Goal: Task Accomplishment & Management: Manage account settings

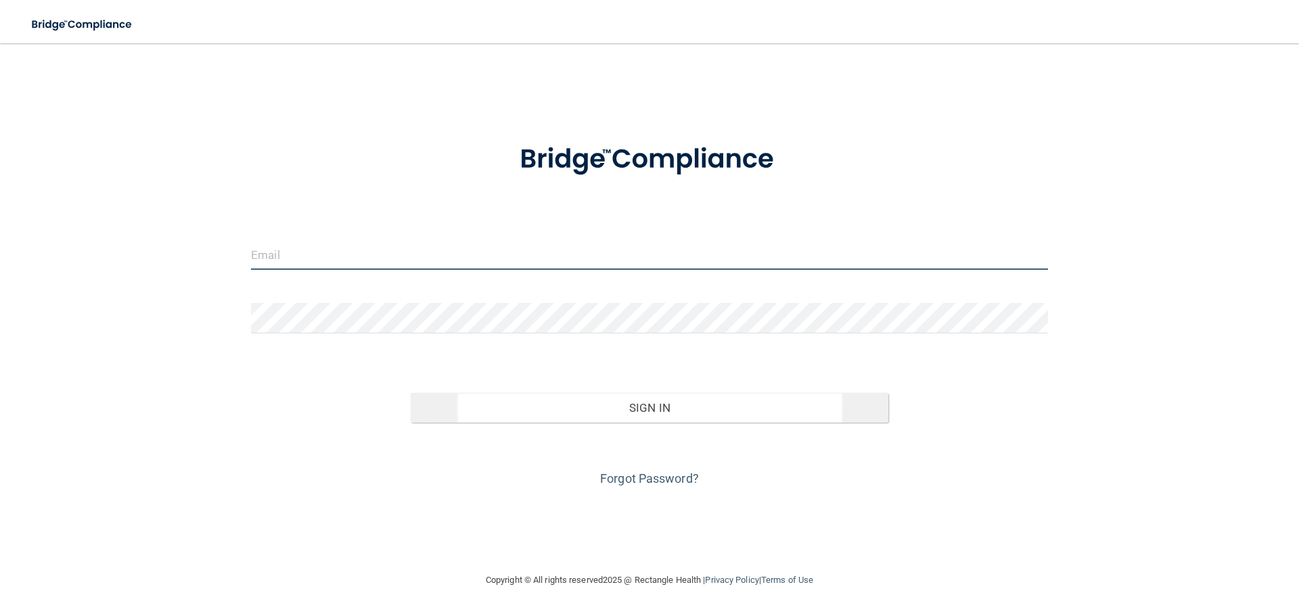
type input "[EMAIL_ADDRESS][DOMAIN_NAME]"
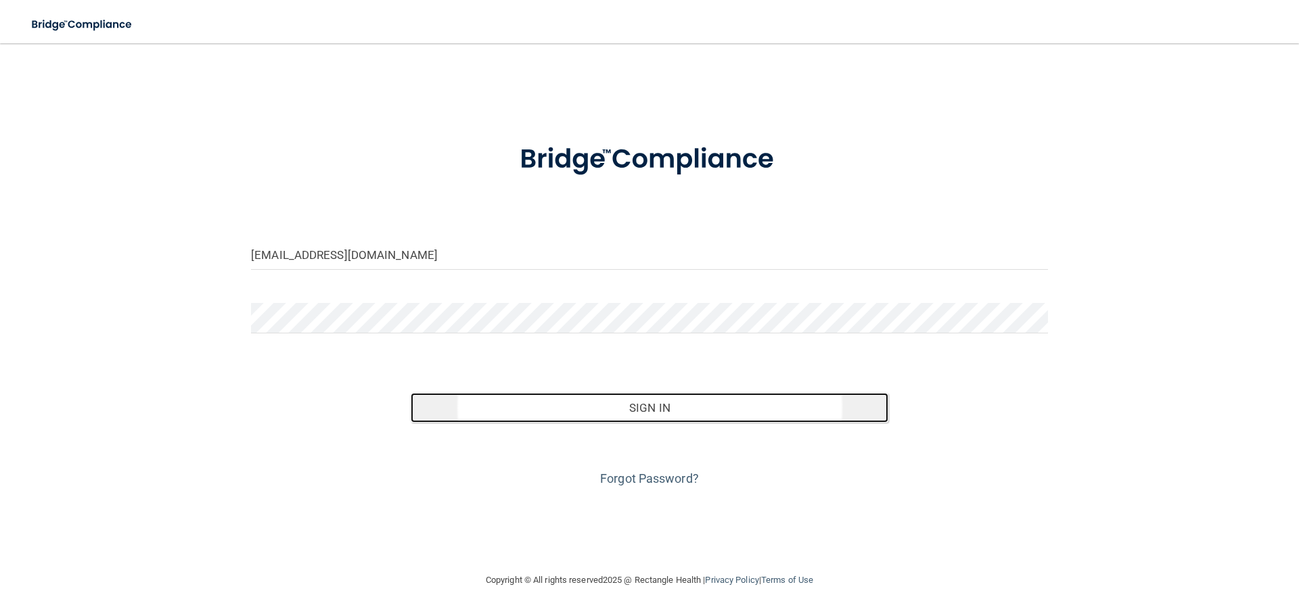
click at [664, 411] on button "Sign In" at bounding box center [650, 408] width 478 height 30
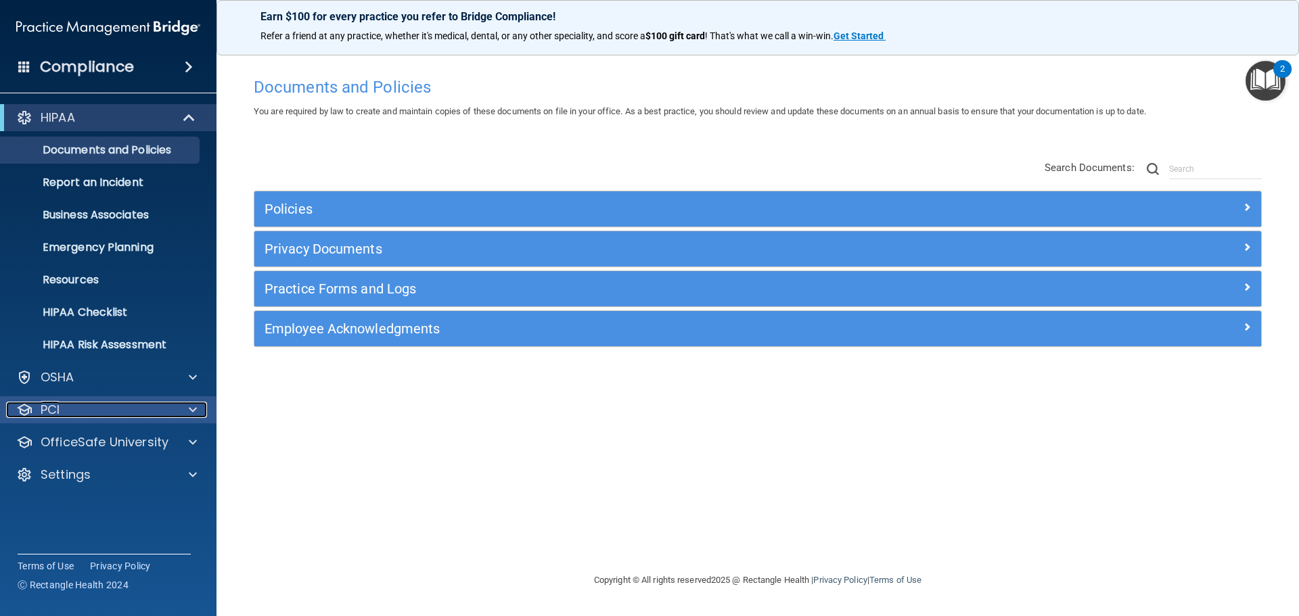
click at [183, 415] on div at bounding box center [191, 410] width 34 height 16
click at [191, 387] on div "OSHA" at bounding box center [108, 377] width 217 height 27
click at [191, 379] on span at bounding box center [193, 377] width 8 height 16
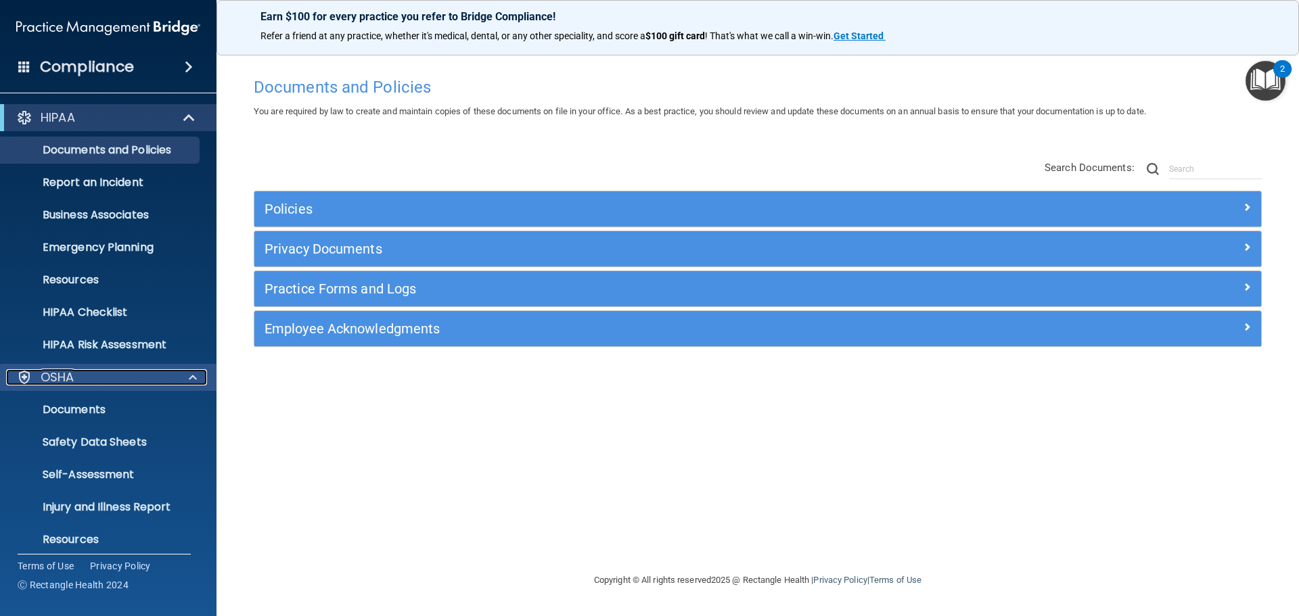
click at [191, 379] on span at bounding box center [193, 377] width 8 height 16
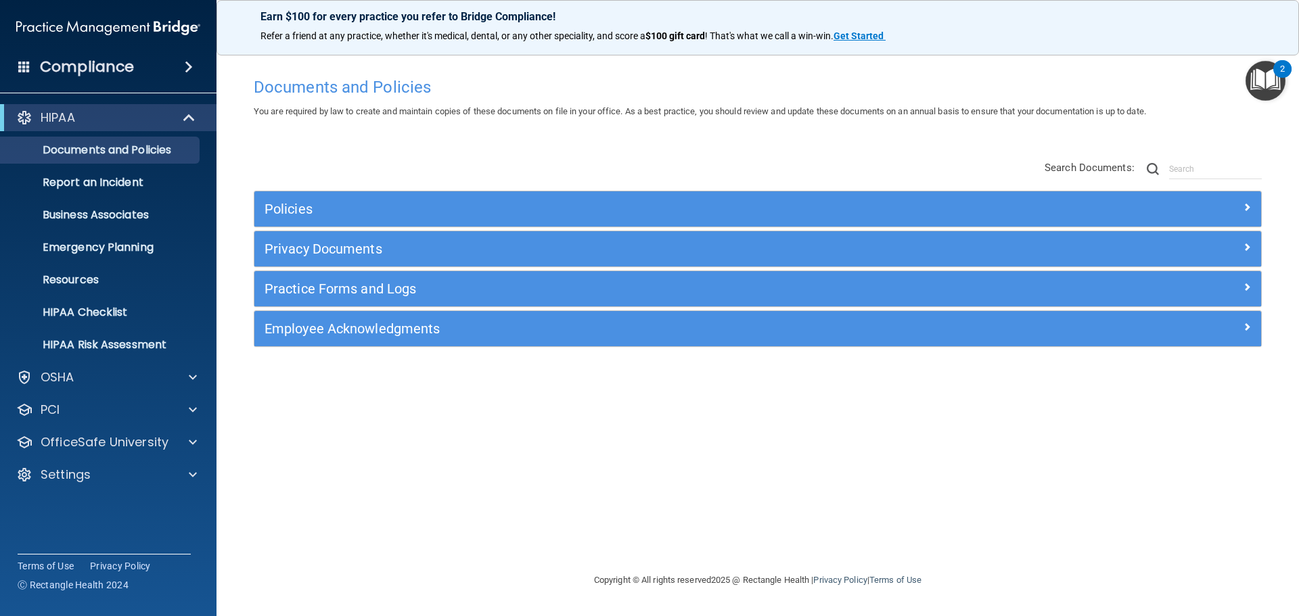
click at [1266, 89] on img "Open Resource Center, 2 new notifications" at bounding box center [1265, 81] width 40 height 40
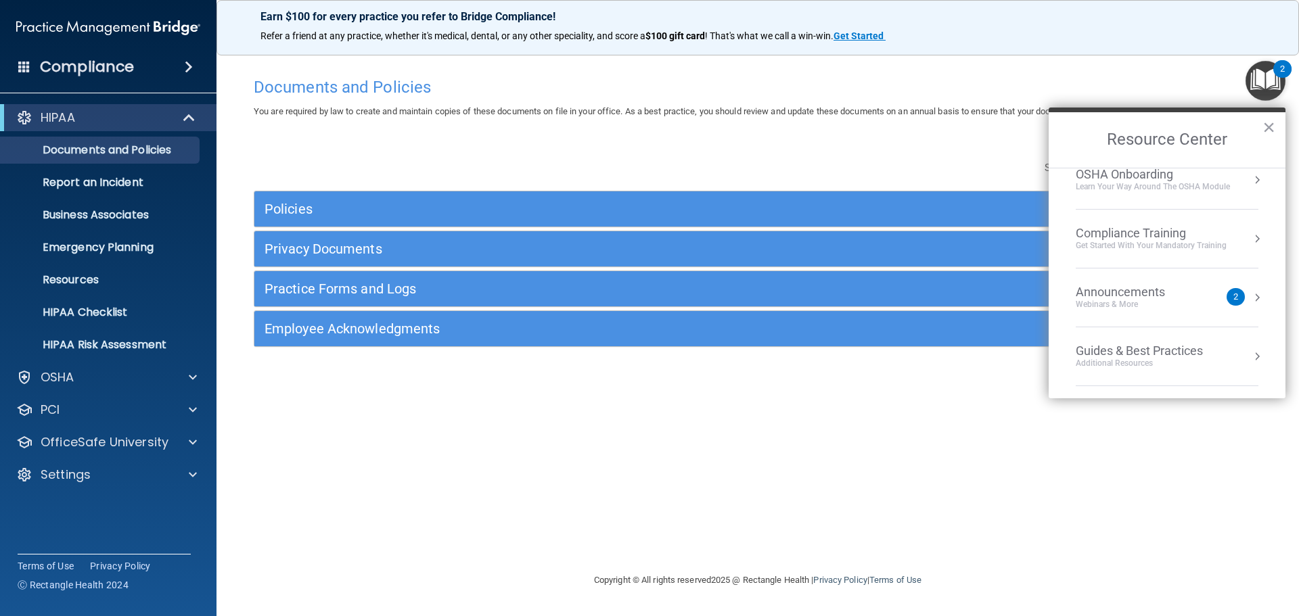
scroll to position [193, 0]
click at [164, 110] on div "HIPAA" at bounding box center [89, 118] width 167 height 16
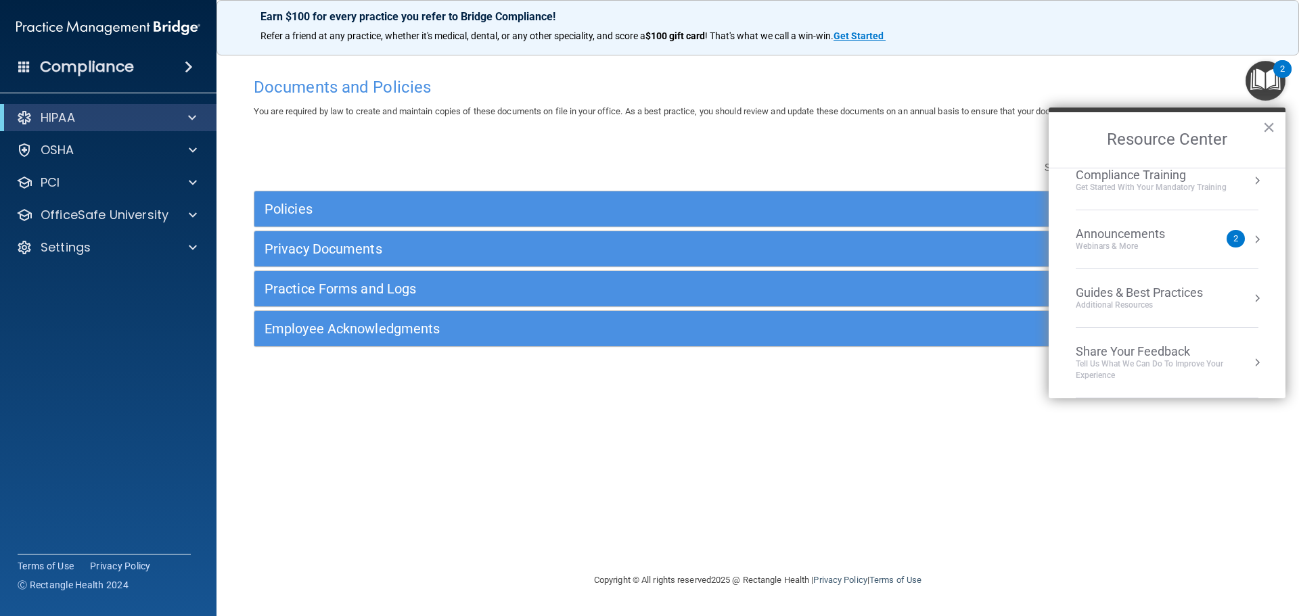
click at [175, 75] on div "Compliance" at bounding box center [108, 67] width 216 height 30
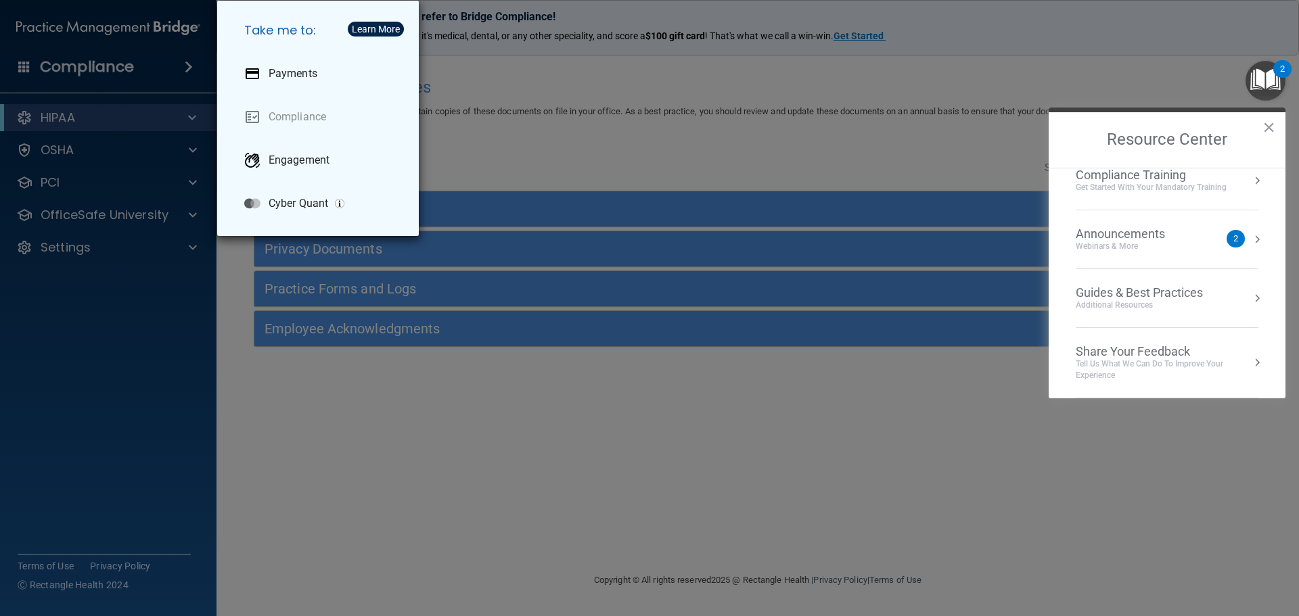
click at [173, 74] on div "Take me to: Payments Compliance Engagement Cyber Quant" at bounding box center [649, 308] width 1299 height 616
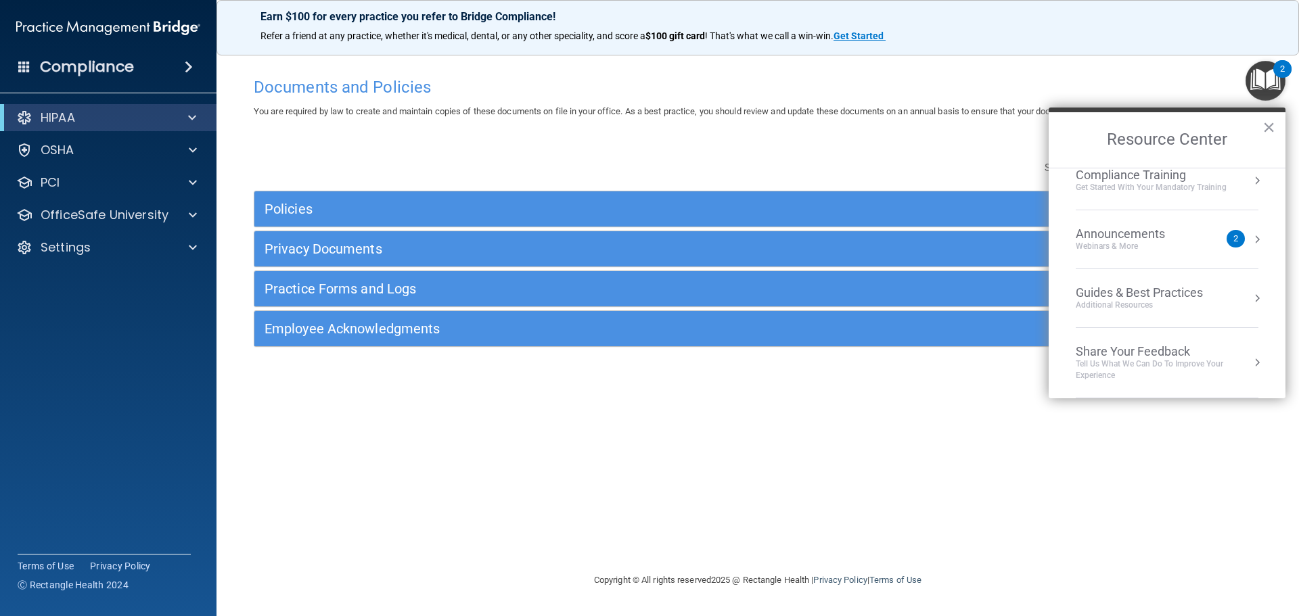
click at [23, 57] on div "Compliance" at bounding box center [108, 67] width 216 height 30
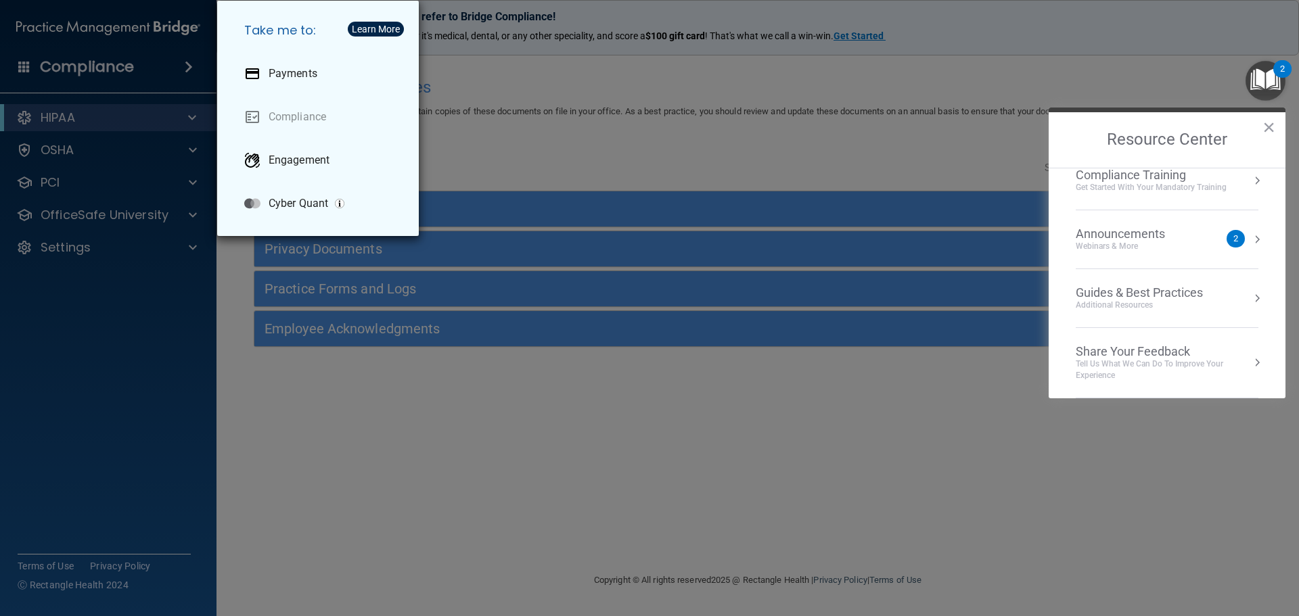
click at [23, 57] on div "Take me to: Payments Compliance Engagement Cyber Quant" at bounding box center [649, 308] width 1299 height 616
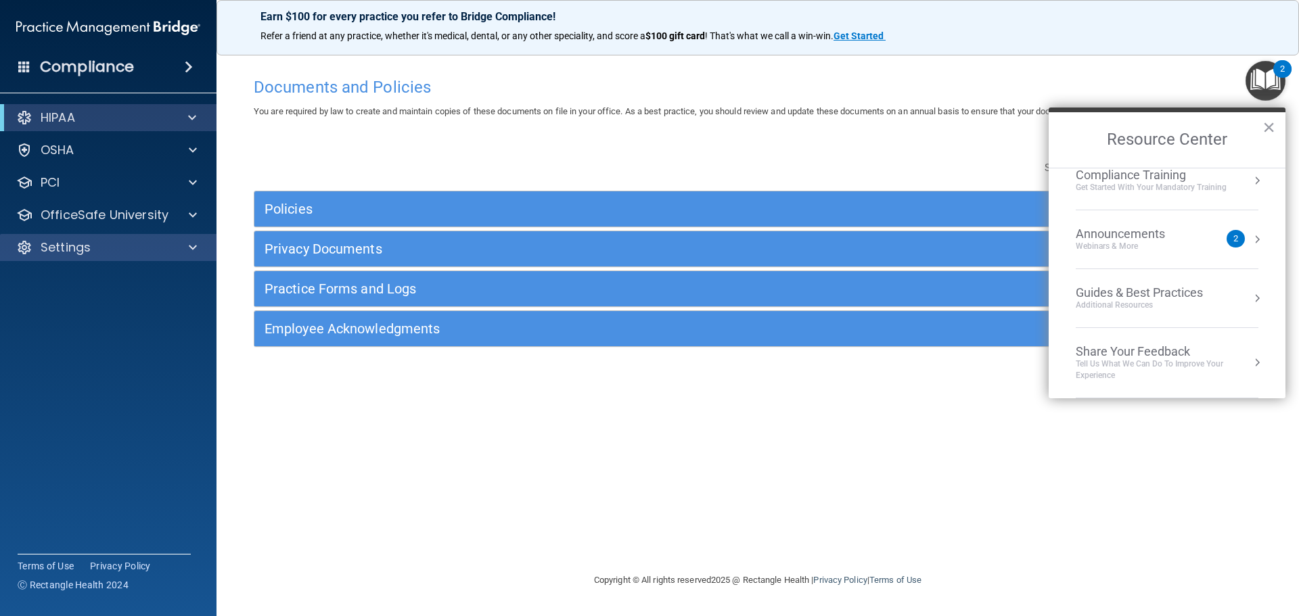
click at [167, 256] on div "Settings" at bounding box center [108, 247] width 217 height 27
click at [184, 249] on div at bounding box center [191, 247] width 34 height 16
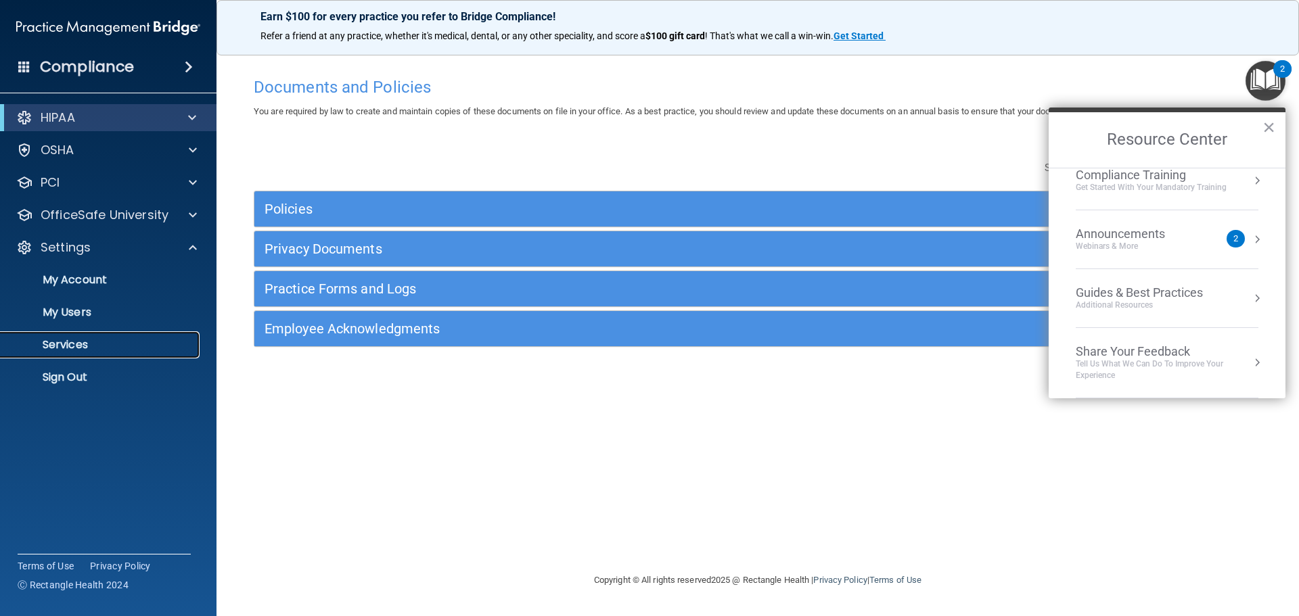
click at [56, 345] on p "Services" at bounding box center [101, 345] width 185 height 14
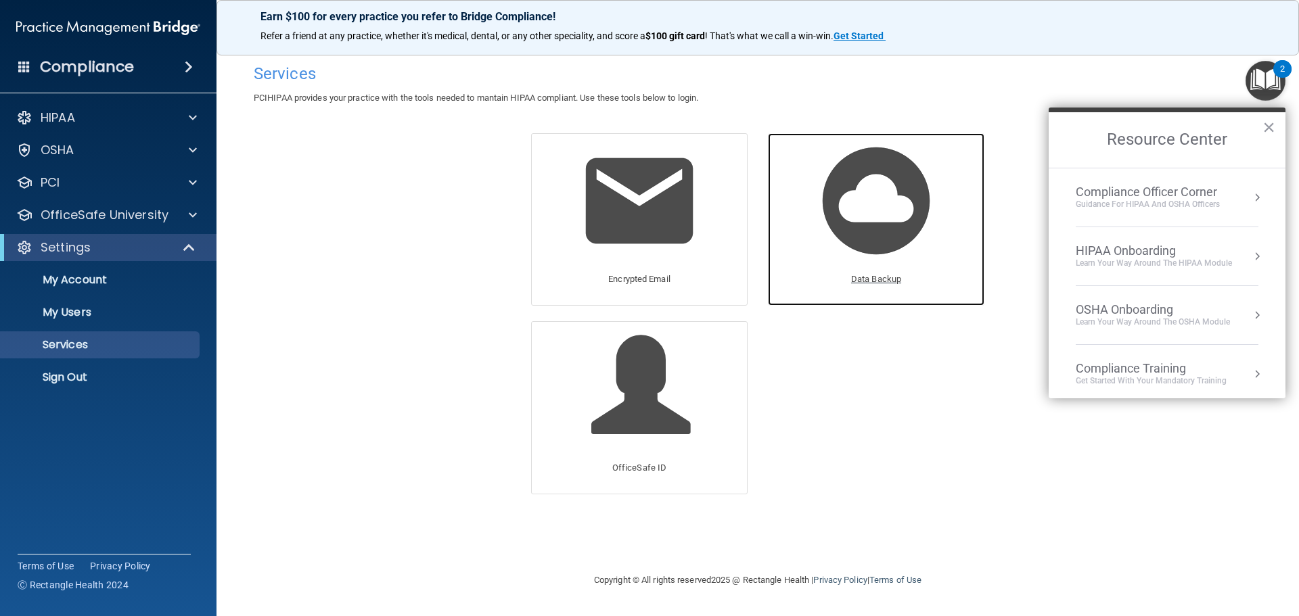
click at [923, 216] on img at bounding box center [876, 201] width 129 height 129
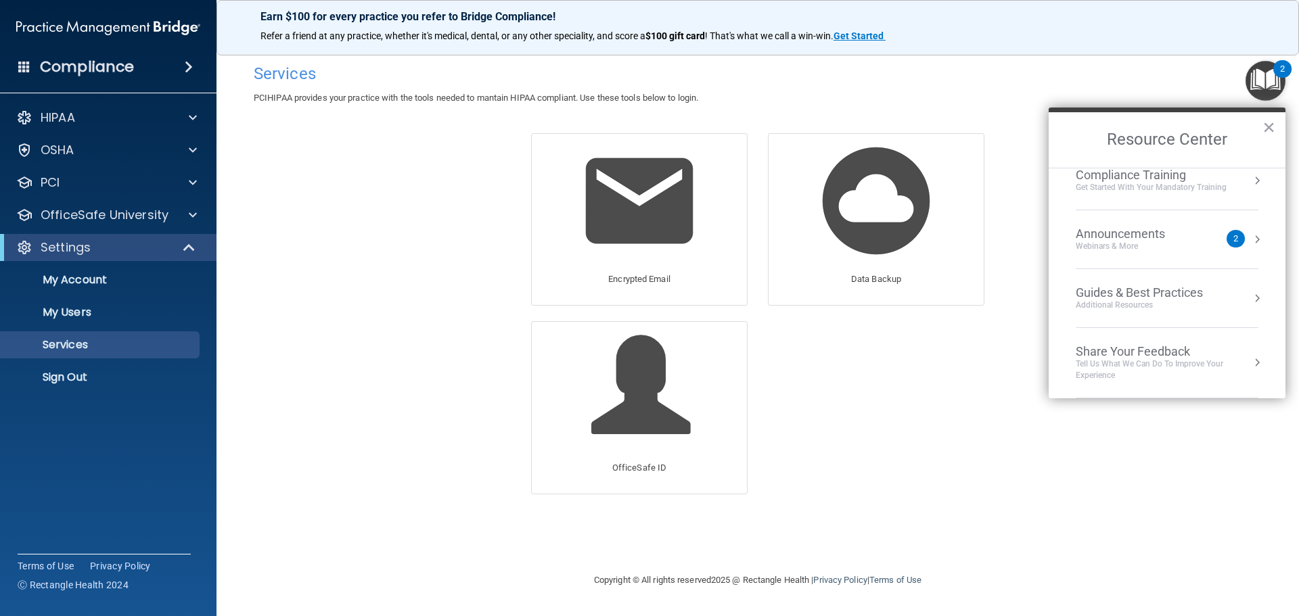
click at [188, 66] on span at bounding box center [189, 67] width 8 height 16
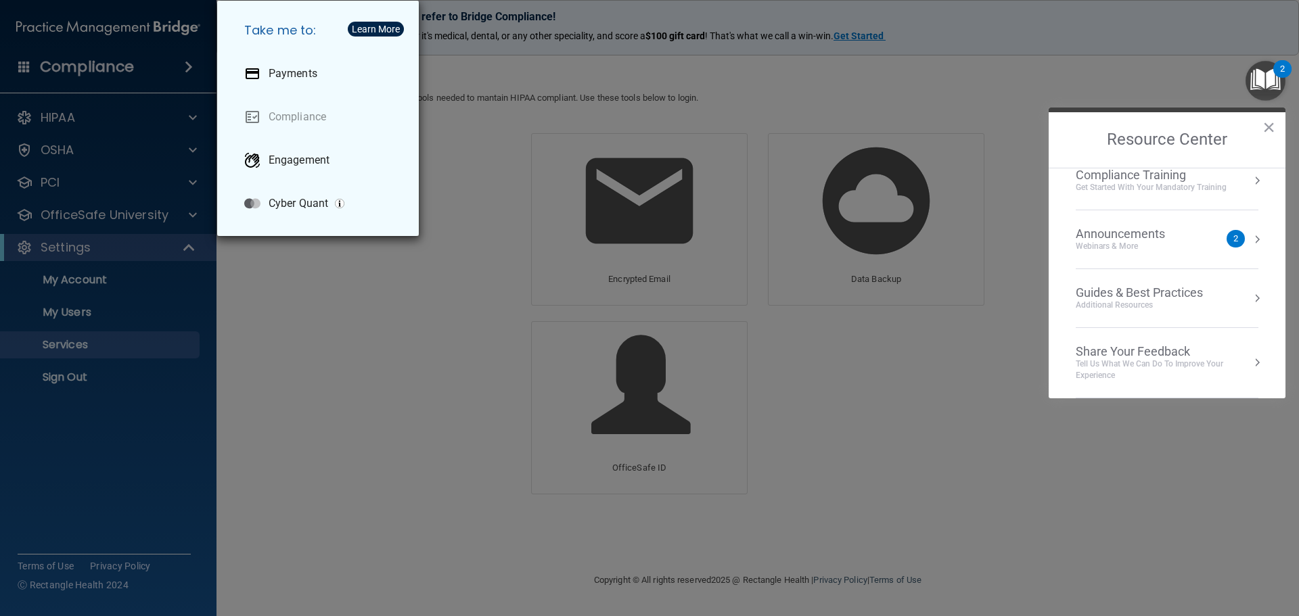
click at [365, 356] on div "Take me to: Payments Compliance Engagement Cyber Quant" at bounding box center [649, 308] width 1299 height 616
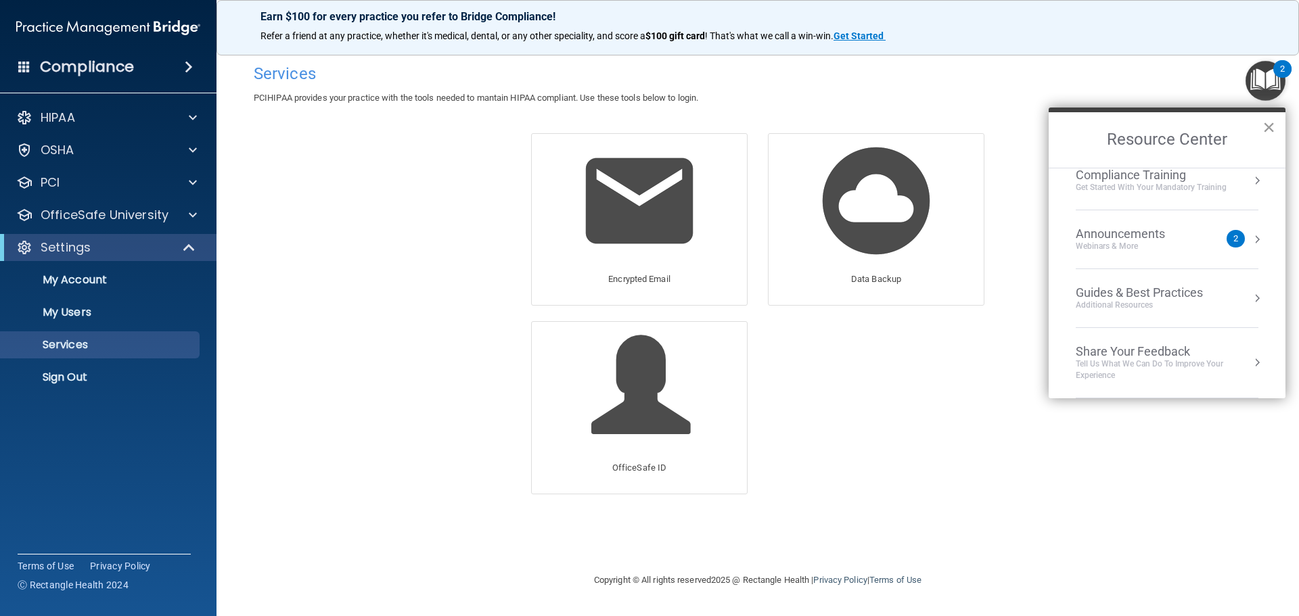
click at [1274, 130] on button "×" at bounding box center [1268, 127] width 13 height 22
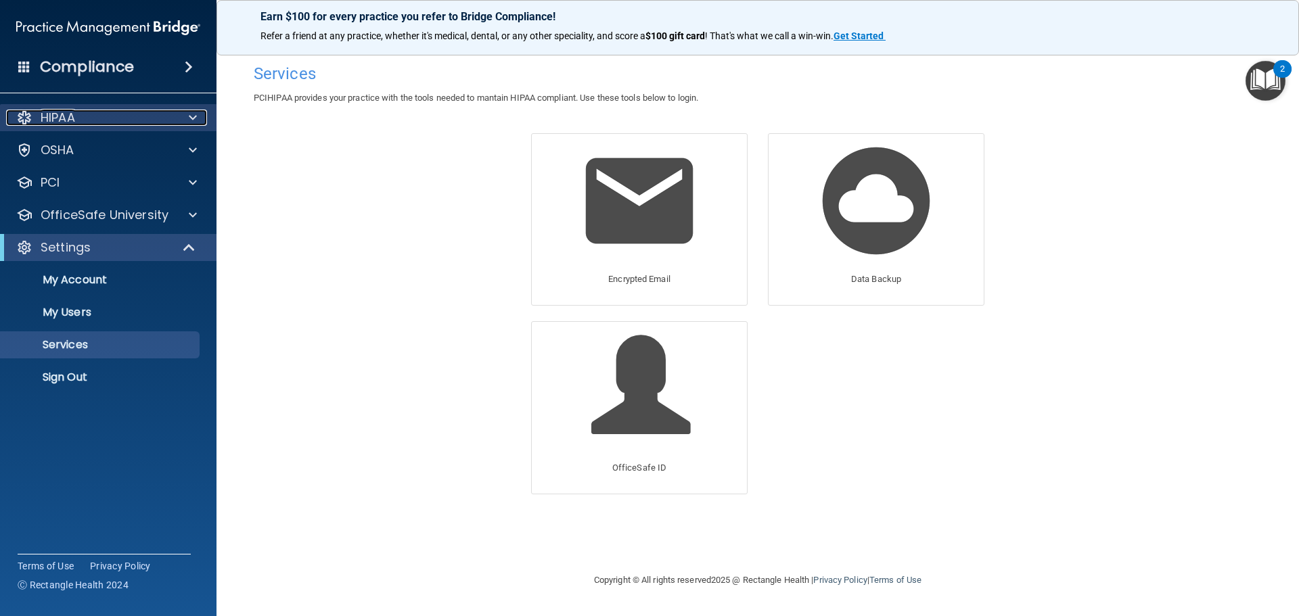
click at [160, 118] on div "HIPAA" at bounding box center [90, 118] width 168 height 16
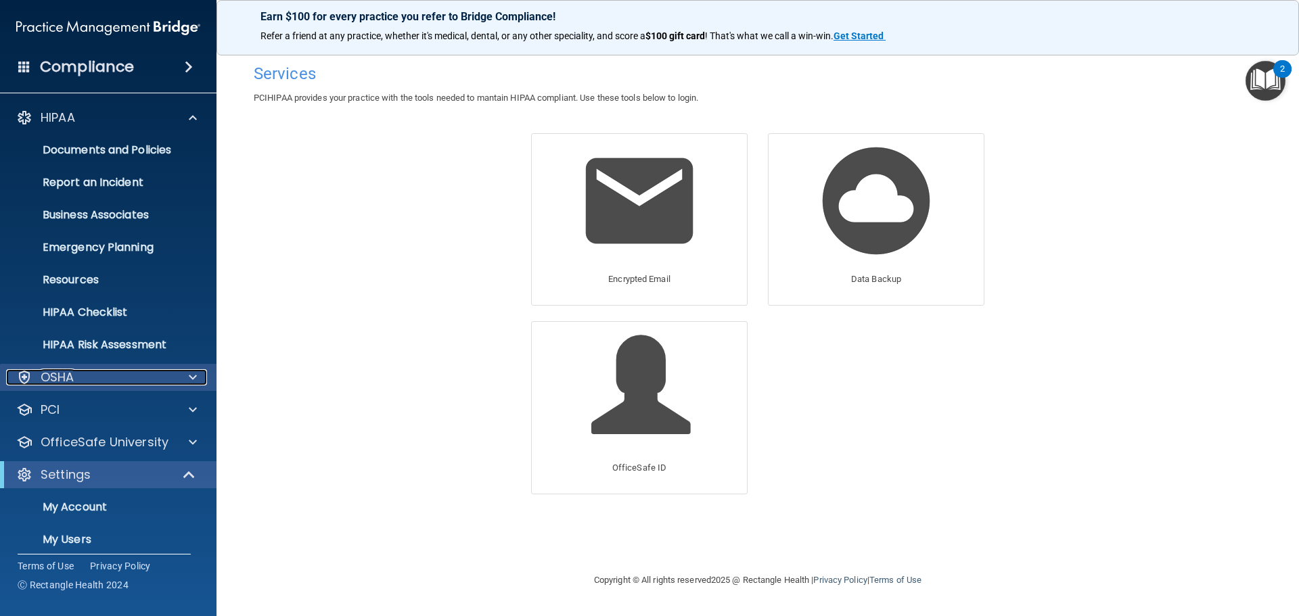
click at [174, 377] on div at bounding box center [191, 377] width 34 height 16
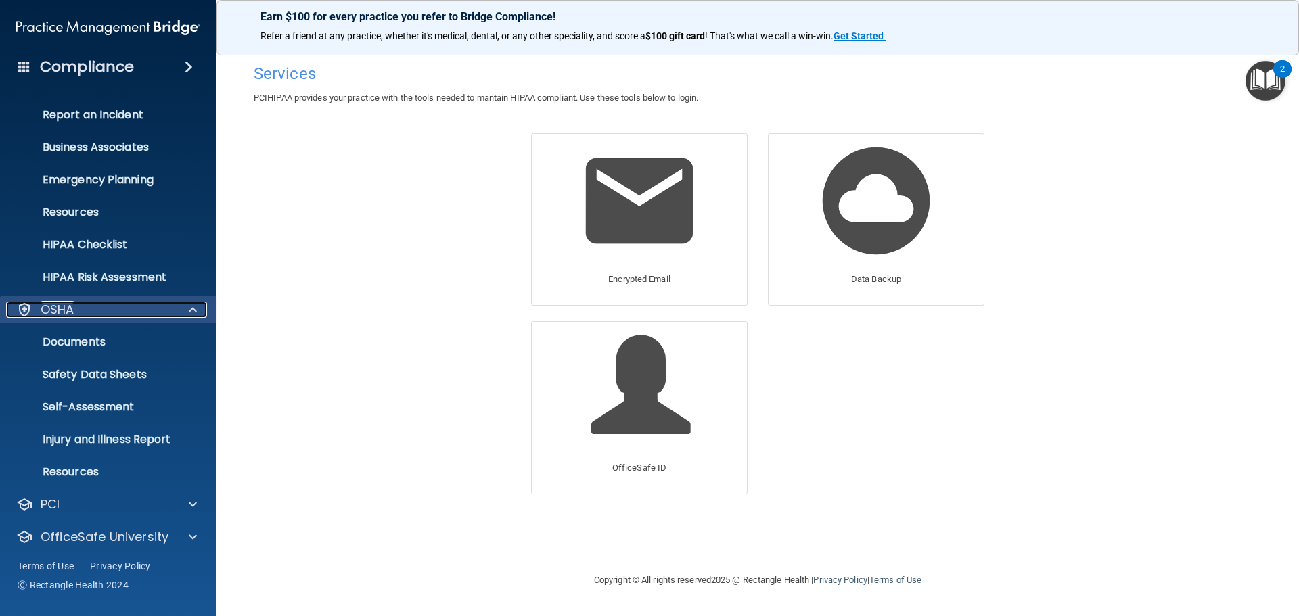
scroll to position [135, 0]
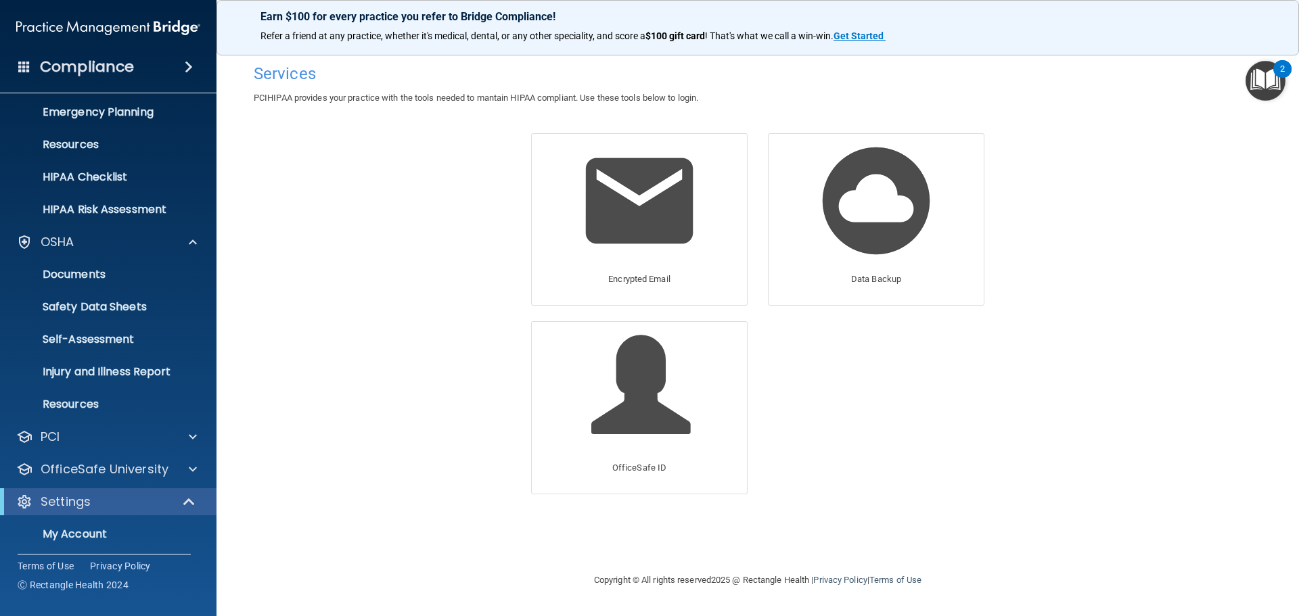
click at [182, 74] on div "Compliance" at bounding box center [108, 67] width 216 height 30
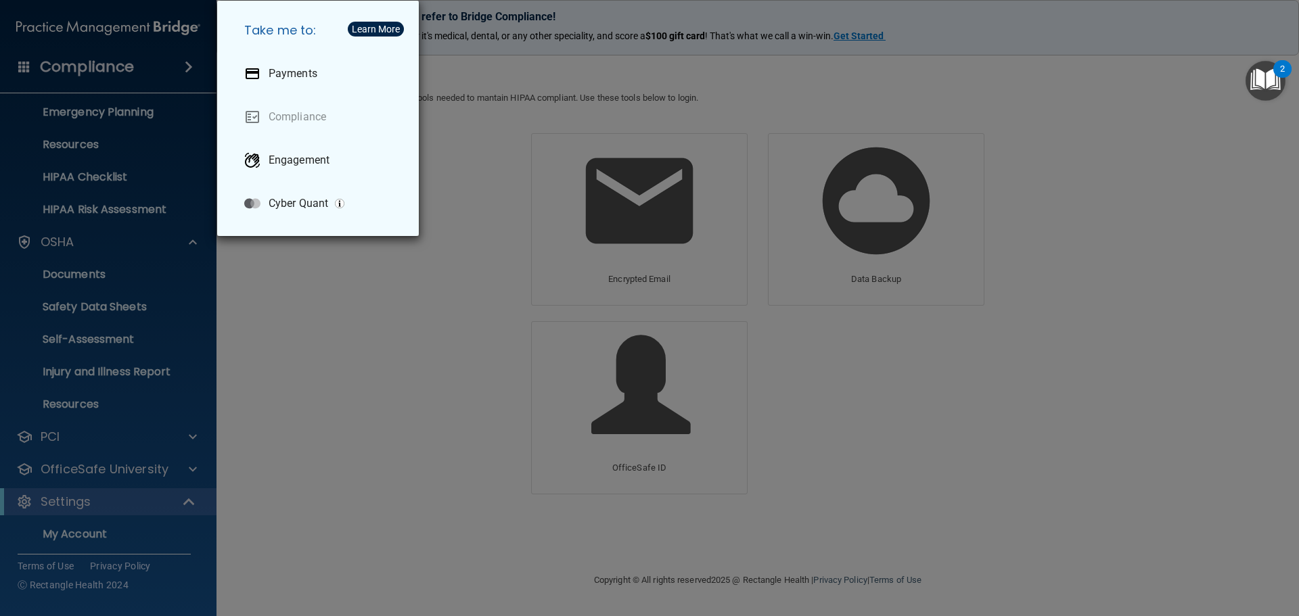
click at [360, 30] on div "Learn More" at bounding box center [376, 28] width 48 height 9
click at [618, 106] on div "Take me to: Payments Compliance Engagement Cyber Quant" at bounding box center [649, 308] width 1299 height 616
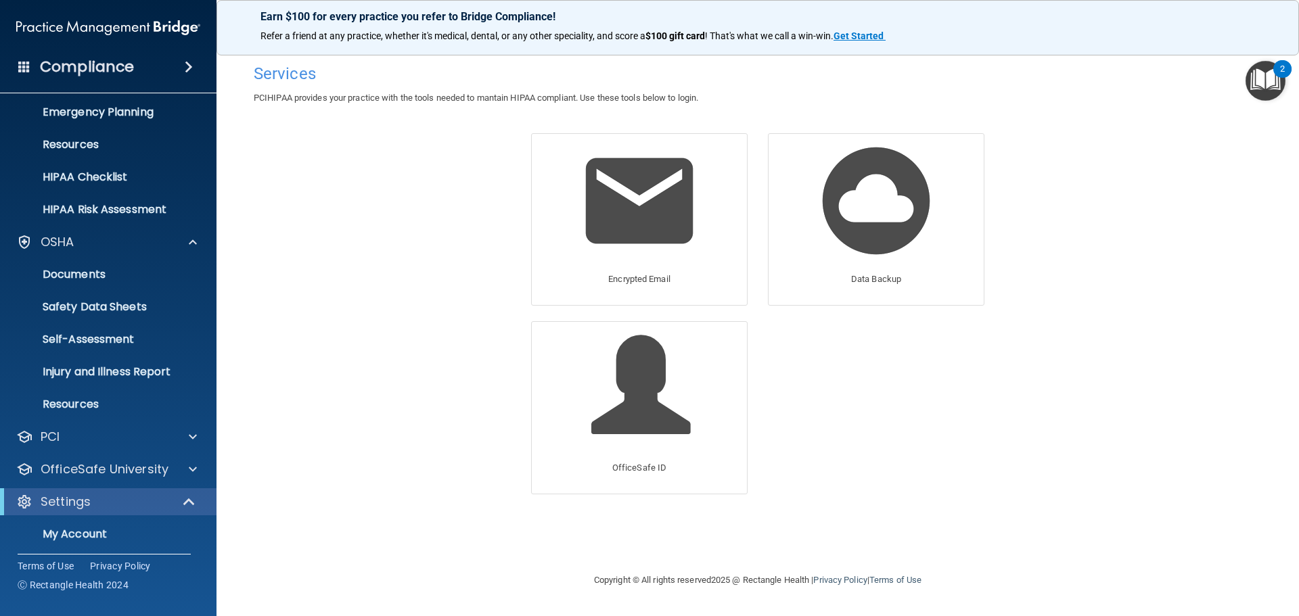
click at [120, 62] on h4 "Compliance" at bounding box center [87, 66] width 94 height 19
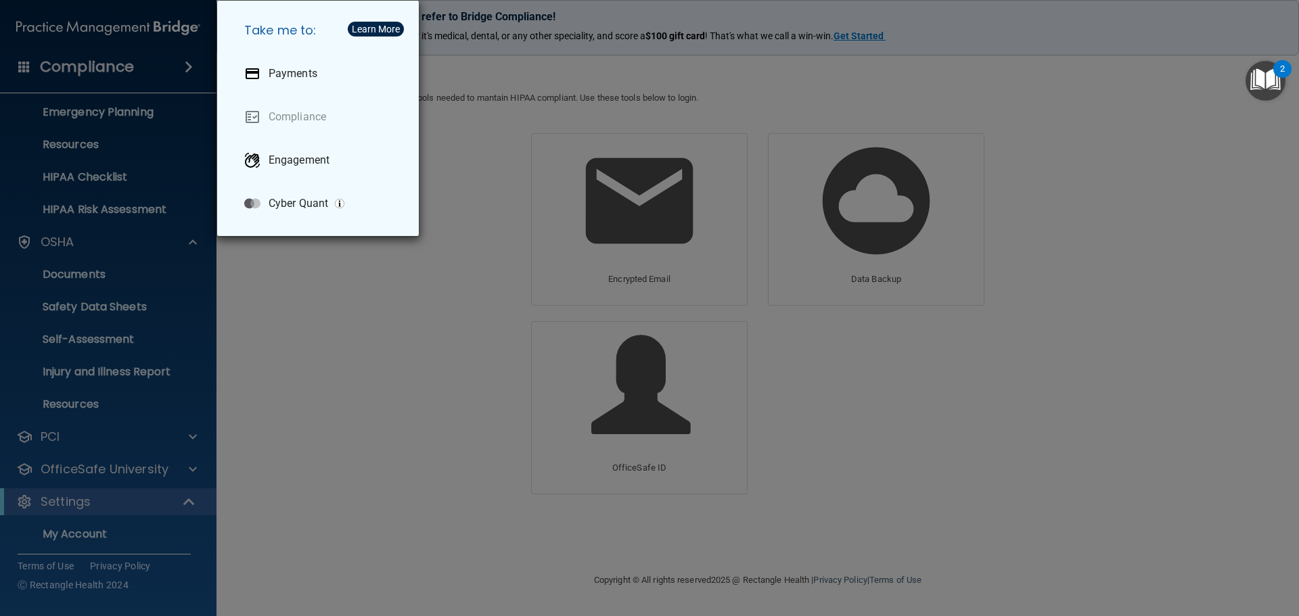
click at [490, 169] on div "Take me to: Payments Compliance Engagement Cyber Quant" at bounding box center [649, 308] width 1299 height 616
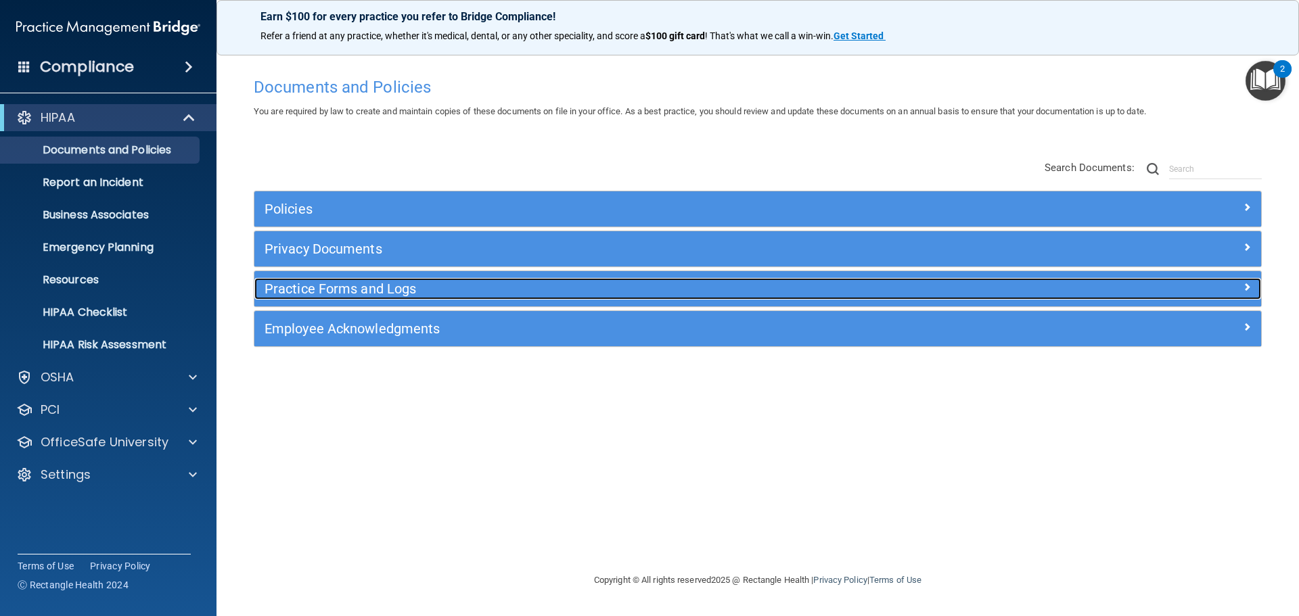
click at [1209, 292] on div at bounding box center [1135, 286] width 252 height 16
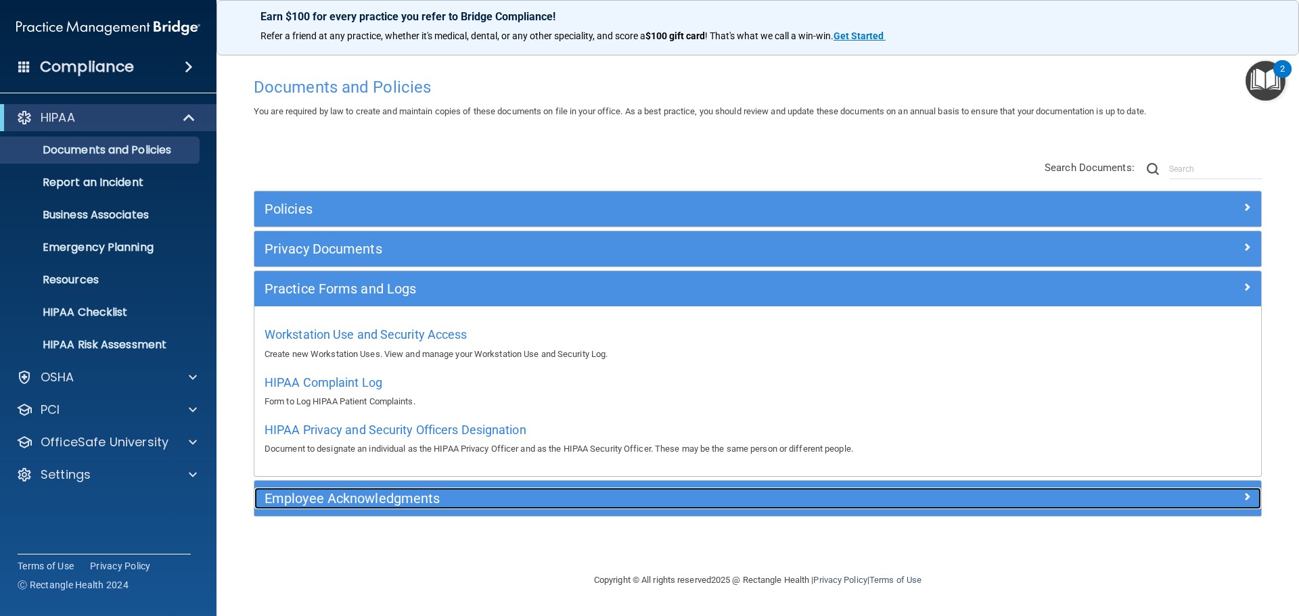
click at [681, 501] on h5 "Employee Acknowledgments" at bounding box center [631, 498] width 735 height 15
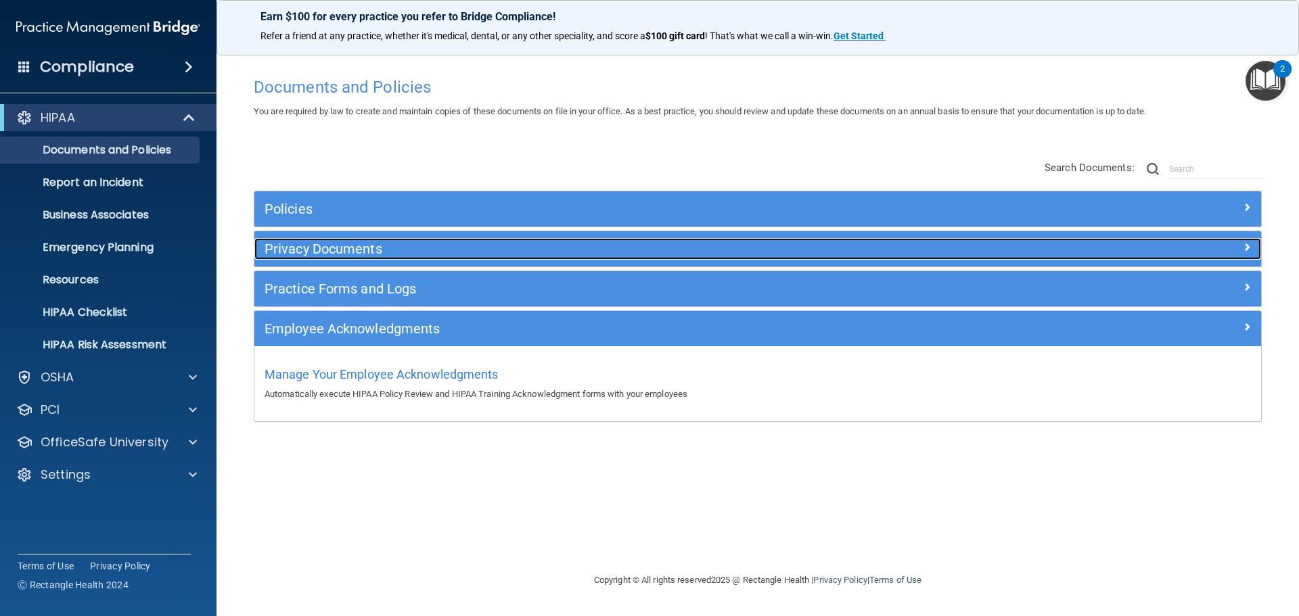
click at [886, 256] on h5 "Privacy Documents" at bounding box center [631, 248] width 735 height 15
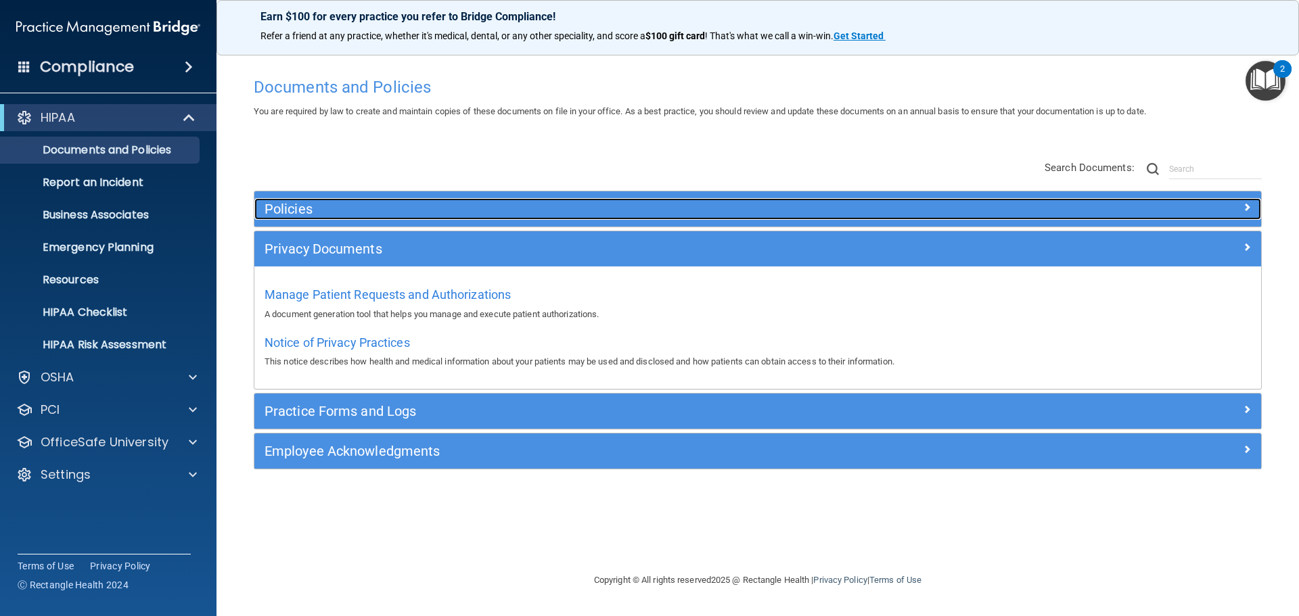
click at [856, 208] on h5 "Policies" at bounding box center [631, 209] width 735 height 15
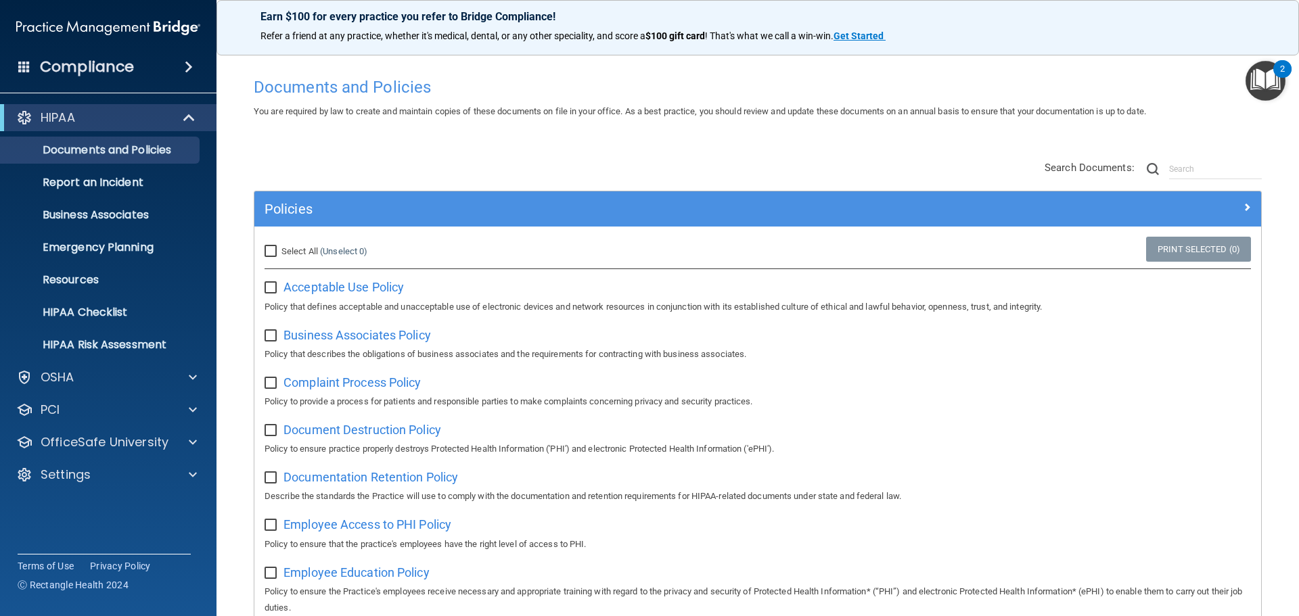
click at [143, 76] on div "Compliance" at bounding box center [108, 67] width 216 height 30
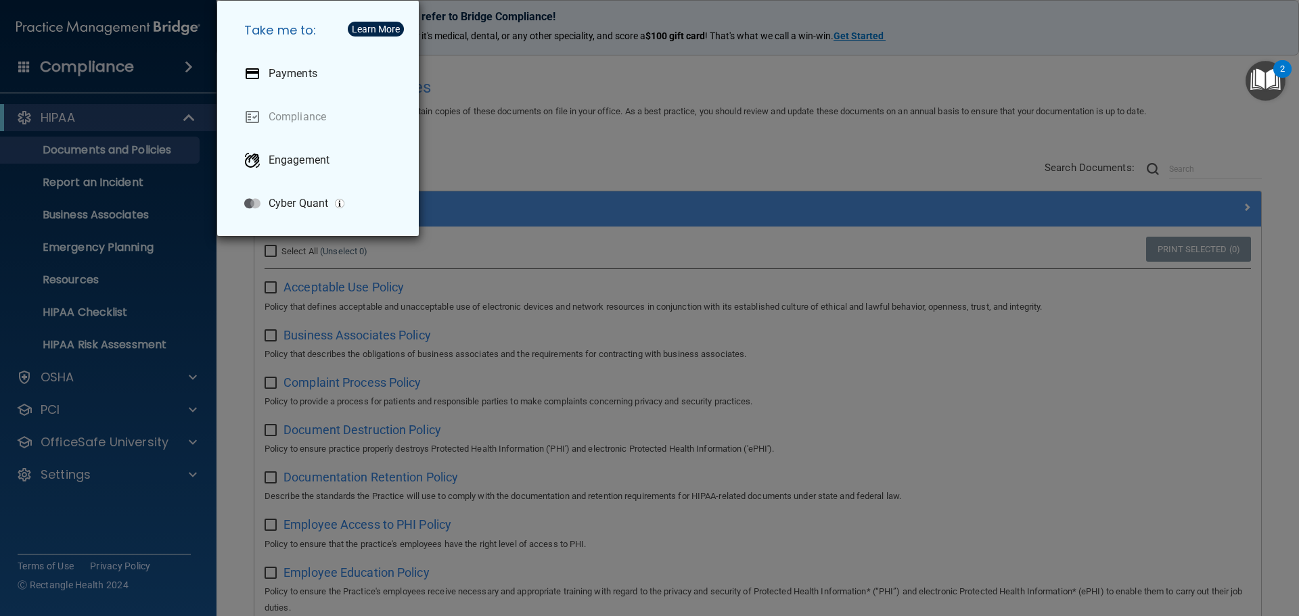
click at [139, 76] on div "Take me to: Payments Compliance Engagement Cyber Quant" at bounding box center [649, 308] width 1299 height 616
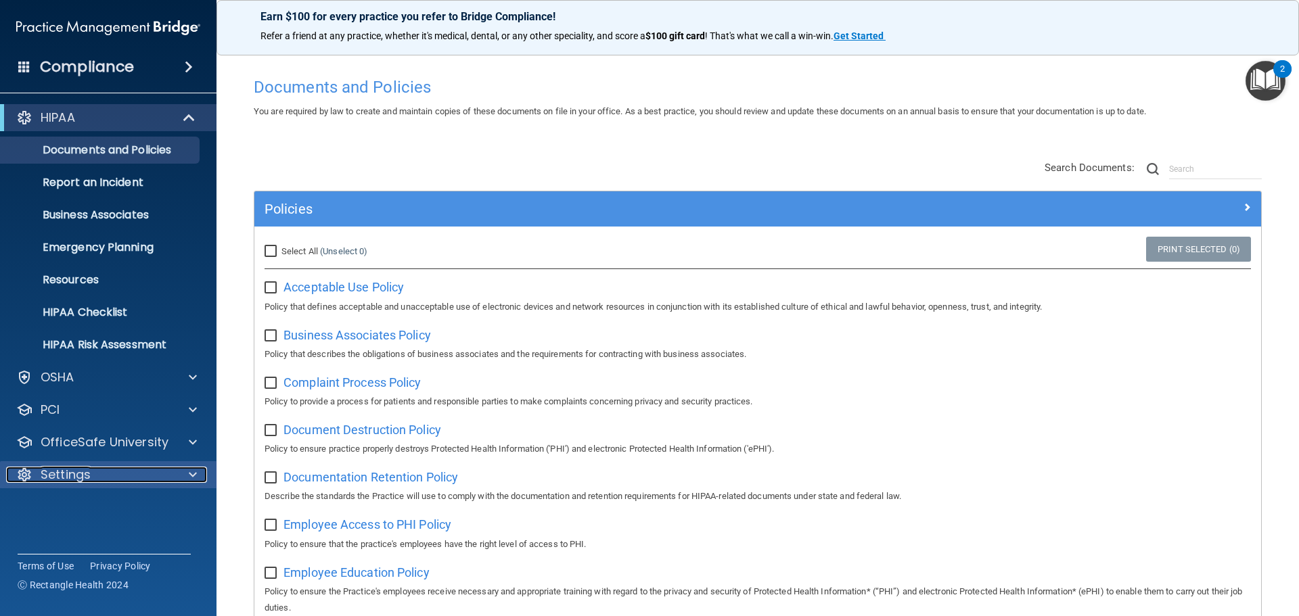
click at [181, 470] on div at bounding box center [191, 475] width 34 height 16
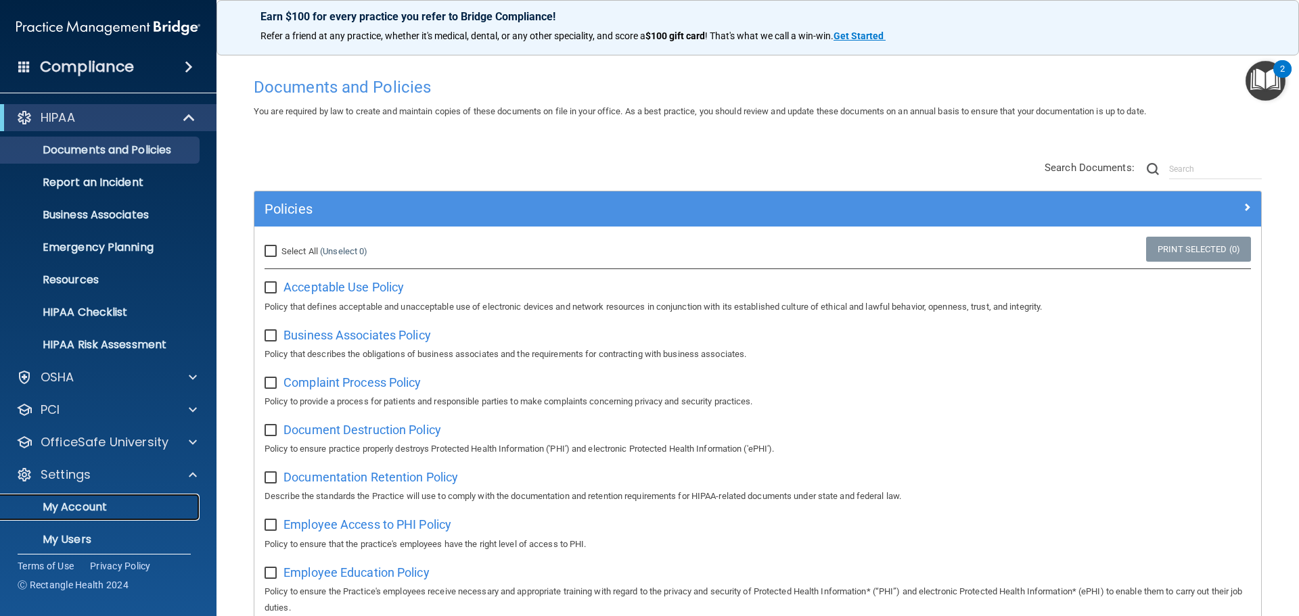
click at [82, 506] on p "My Account" at bounding box center [101, 508] width 185 height 14
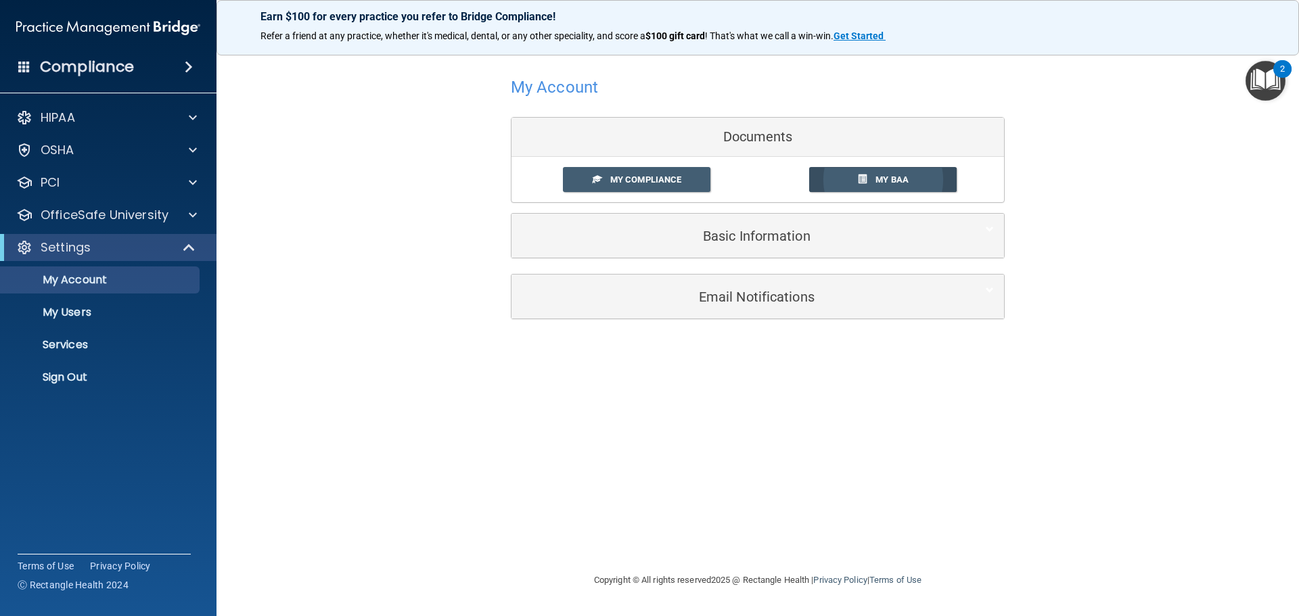
click at [878, 186] on link "My BAA" at bounding box center [883, 179] width 148 height 25
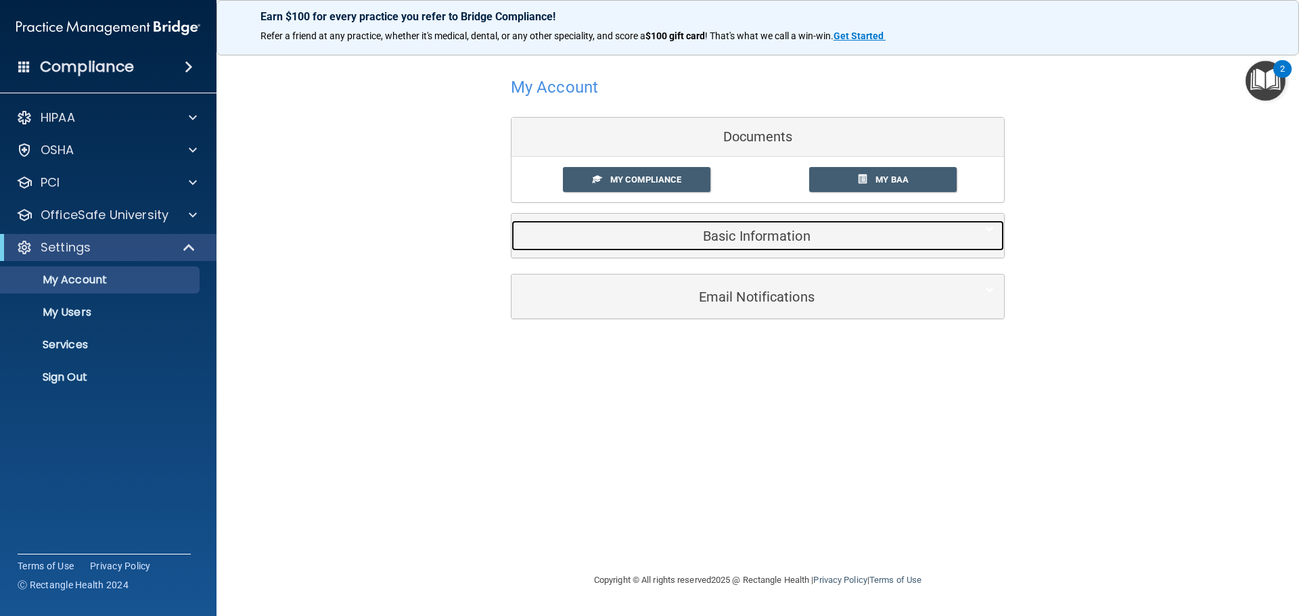
click at [760, 245] on div "Basic Information" at bounding box center [736, 236] width 451 height 30
